Goal: Task Accomplishment & Management: Use online tool/utility

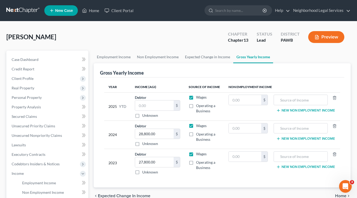
scroll to position [91, 0]
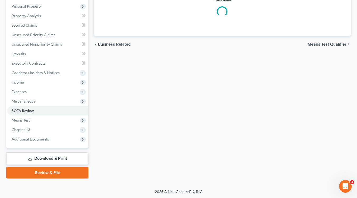
scroll to position [122, 0]
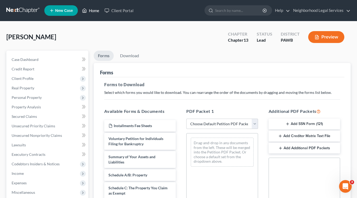
click at [92, 7] on link "Home" at bounding box center [90, 11] width 22 height 10
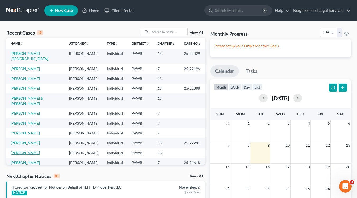
click at [24, 151] on link "[PERSON_NAME]" at bounding box center [25, 153] width 29 height 4
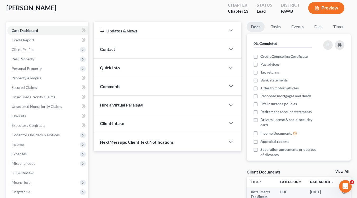
scroll to position [91, 0]
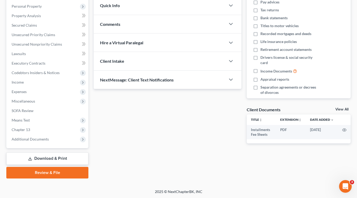
click at [52, 158] on link "Download & Print" at bounding box center [47, 159] width 82 height 12
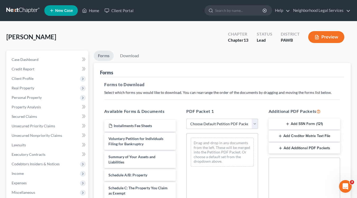
click at [323, 136] on button "Add Creditor Matrix Text File" at bounding box center [305, 136] width 72 height 11
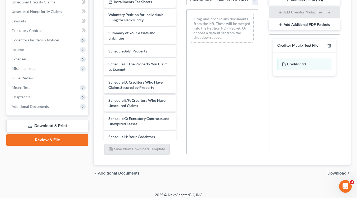
scroll to position [127, 0]
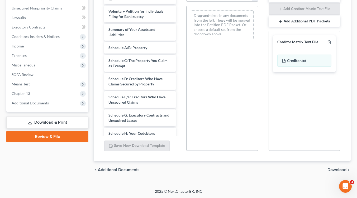
click at [336, 169] on span "Download" at bounding box center [337, 170] width 19 height 4
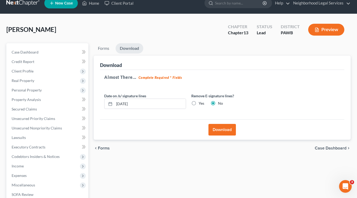
scroll to position [0, 0]
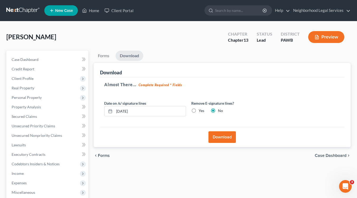
click at [219, 139] on button "Download" at bounding box center [221, 137] width 27 height 12
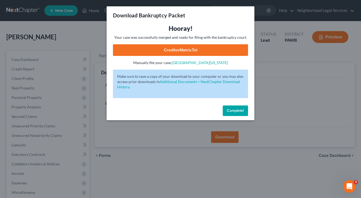
click at [177, 50] on link "CreditorMatrix.txt" at bounding box center [180, 50] width 135 height 12
click at [240, 111] on span "Complete!" at bounding box center [235, 110] width 17 height 4
